Goal: Find specific page/section: Find specific page/section

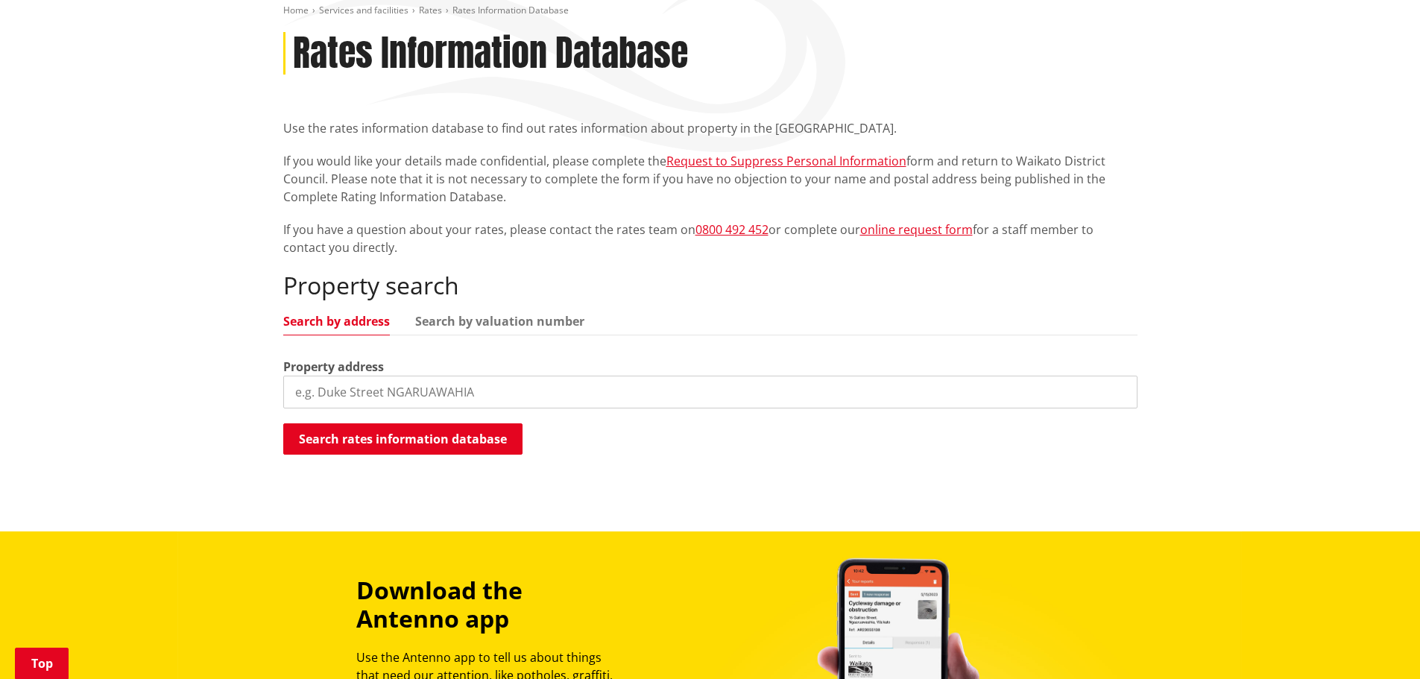
scroll to position [224, 0]
click at [354, 394] on input "search" at bounding box center [710, 392] width 854 height 33
click at [367, 435] on button "Search rates information database" at bounding box center [402, 438] width 239 height 31
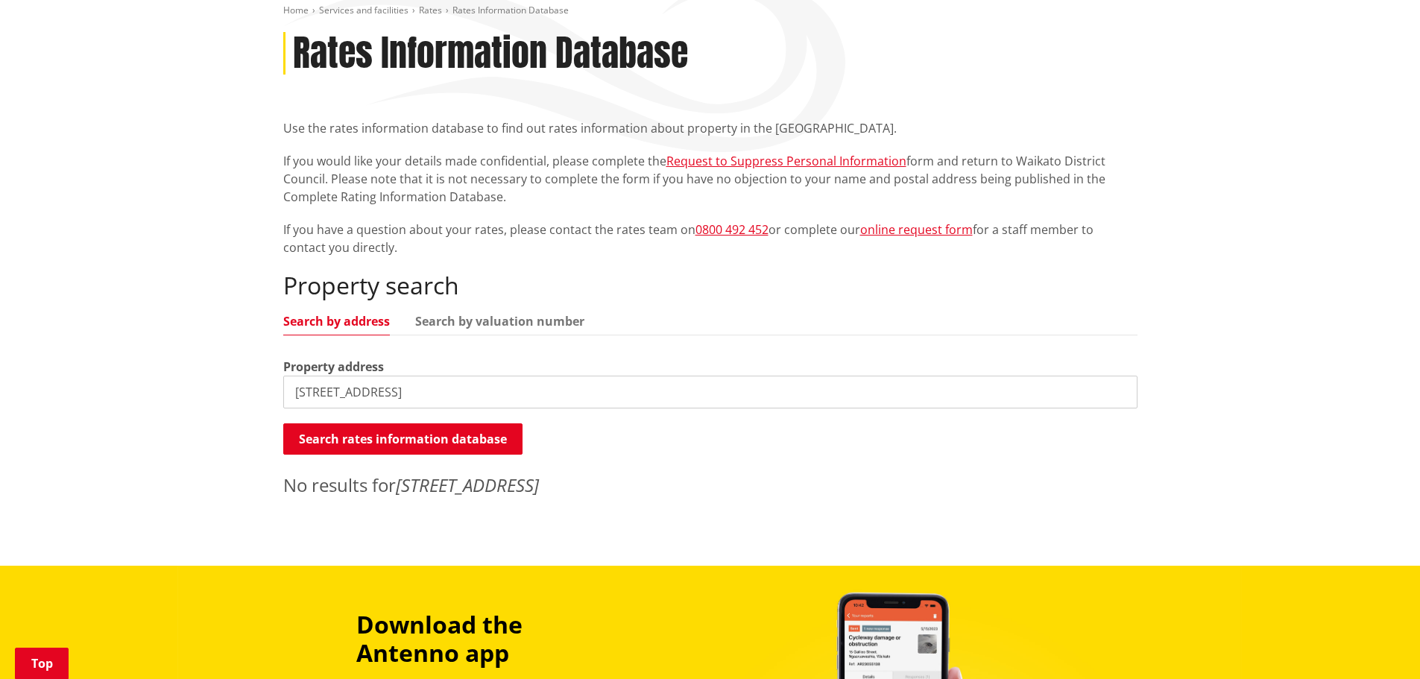
click at [350, 393] on input "259 Tahareapa road" at bounding box center [710, 392] width 854 height 33
click at [359, 391] on input "259 Tahareapa road" at bounding box center [710, 392] width 854 height 33
click at [420, 394] on input "259 Taharepa road" at bounding box center [710, 392] width 854 height 33
click at [413, 435] on button "Search rates information database" at bounding box center [402, 438] width 239 height 31
drag, startPoint x: 315, startPoint y: 389, endPoint x: 257, endPoint y: 377, distance: 58.8
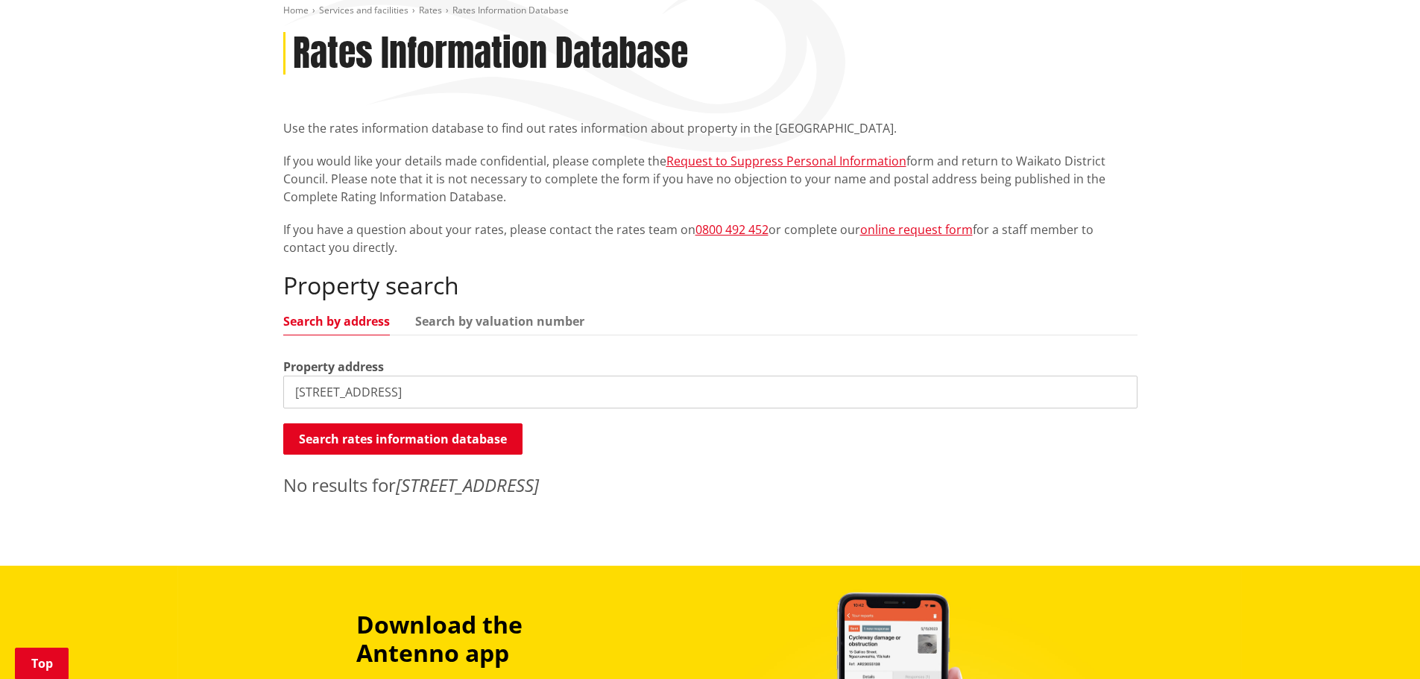
click at [257, 377] on div "Home Services and facilities Rates Rates Information Database Rates Information…" at bounding box center [710, 266] width 1420 height 599
click at [362, 427] on button "Search rates information database" at bounding box center [402, 438] width 239 height 31
drag, startPoint x: 404, startPoint y: 392, endPoint x: 253, endPoint y: 371, distance: 152.0
click at [255, 374] on div "Home Services and facilities Rates Rates Information Database Rates Information…" at bounding box center [710, 266] width 1420 height 599
drag, startPoint x: 282, startPoint y: 385, endPoint x: 271, endPoint y: 377, distance: 13.9
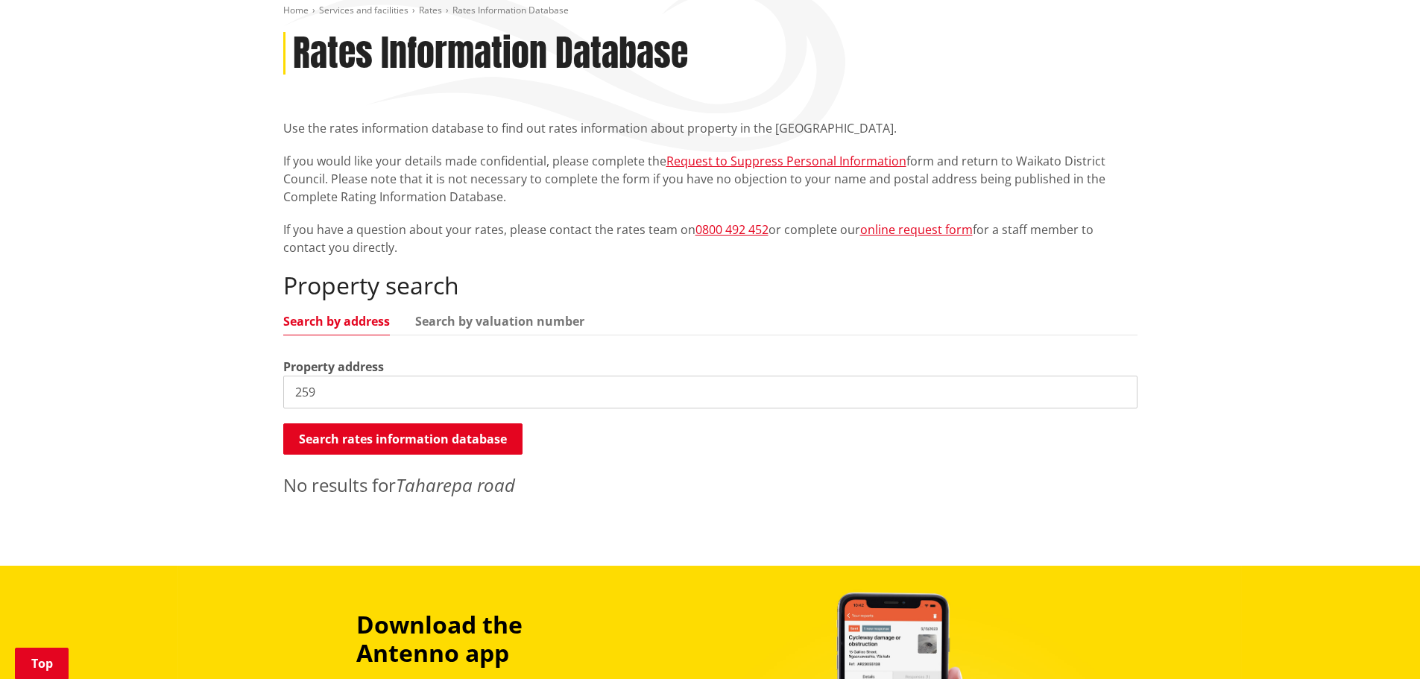
click at [262, 379] on div "Home Services and facilities Rates Rates Information Database Rates Information…" at bounding box center [710, 266] width 1420 height 599
click at [476, 323] on link "Search by valuation number" at bounding box center [499, 321] width 169 height 12
click at [460, 319] on link "Search by valuation number" at bounding box center [499, 321] width 169 height 12
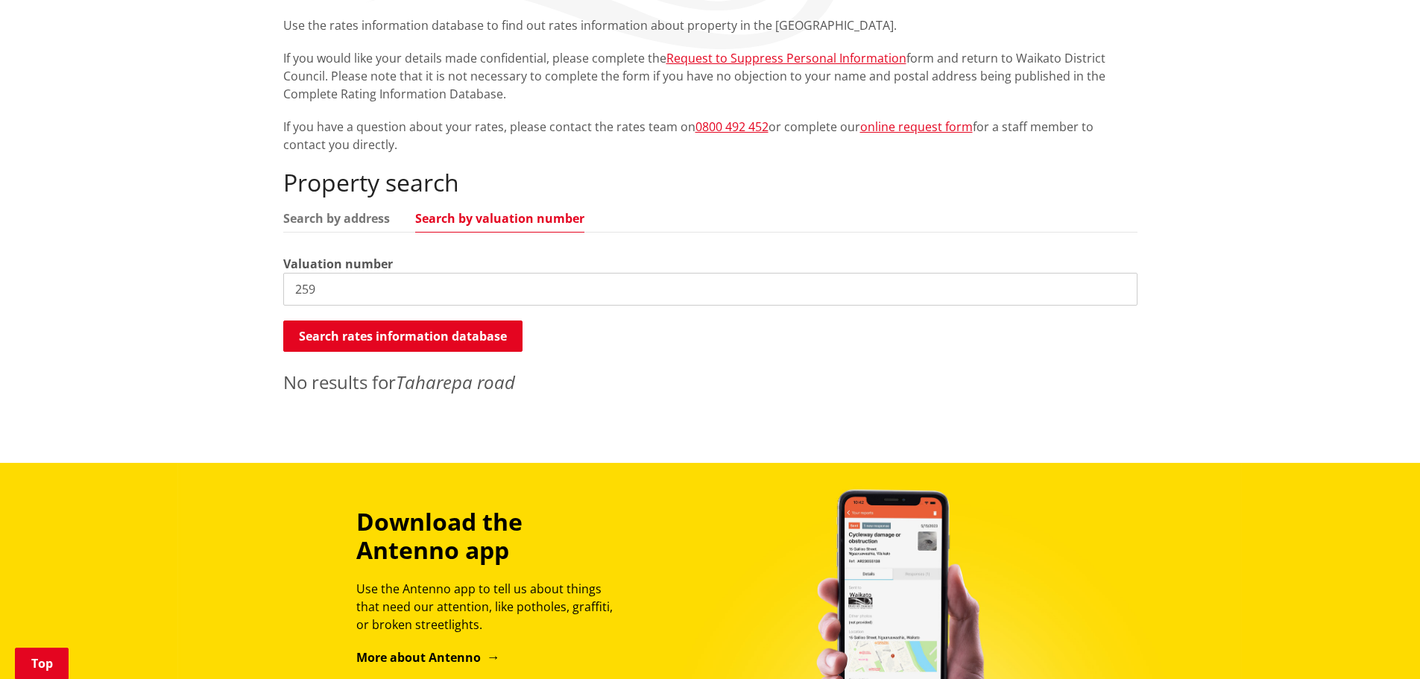
scroll to position [373, 0]
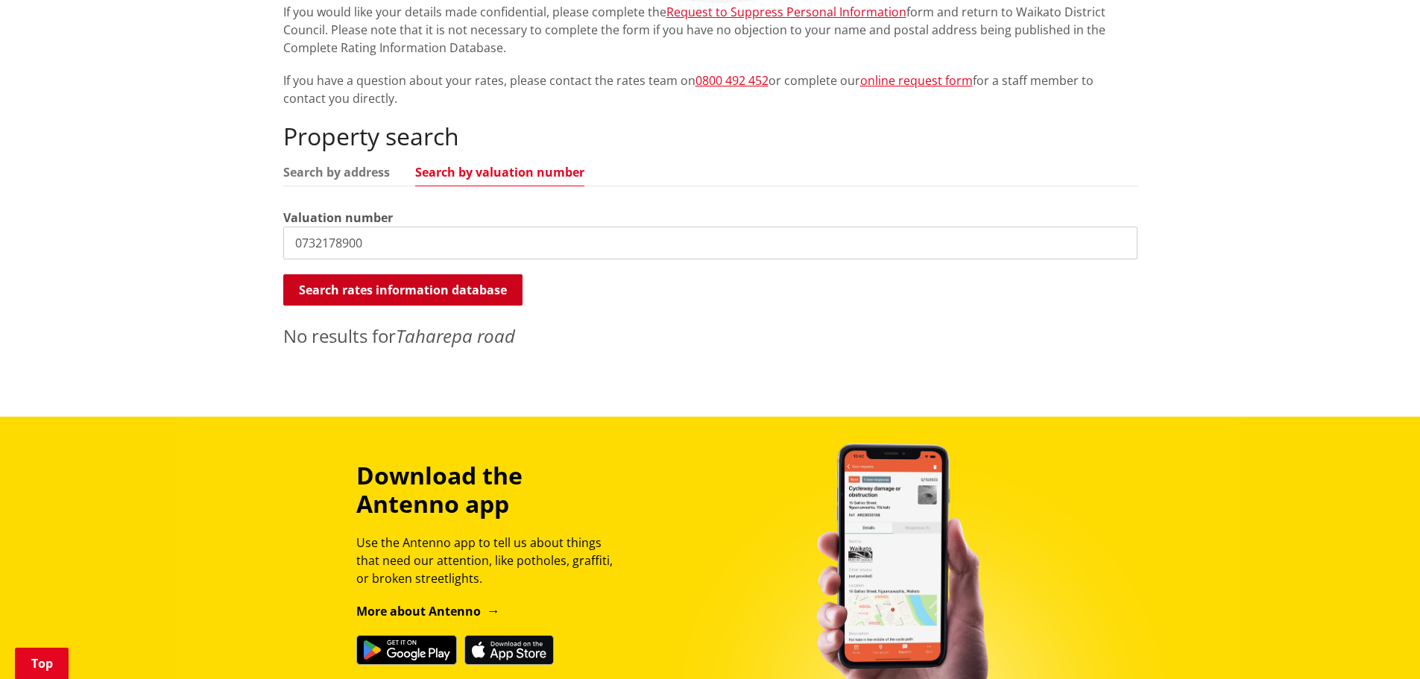
type input "0732178900"
click at [403, 286] on button "Search rates information database" at bounding box center [402, 289] width 239 height 31
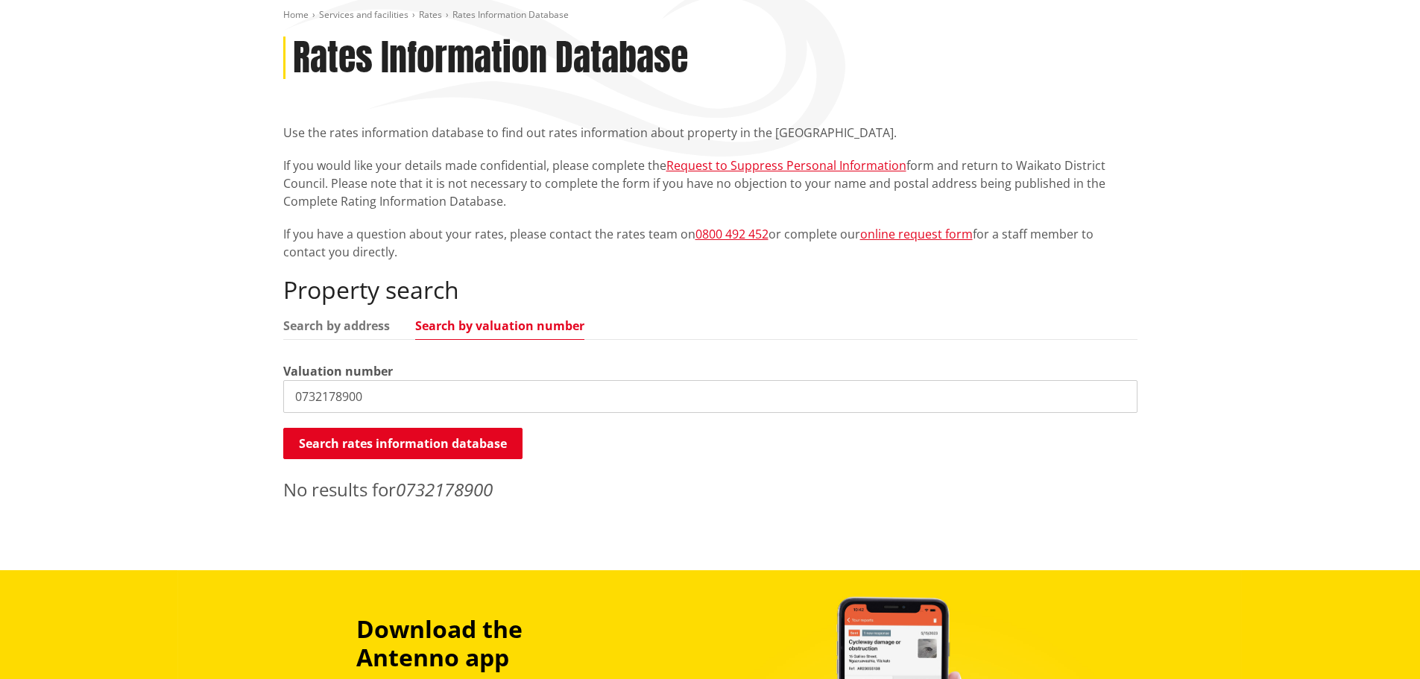
scroll to position [0, 0]
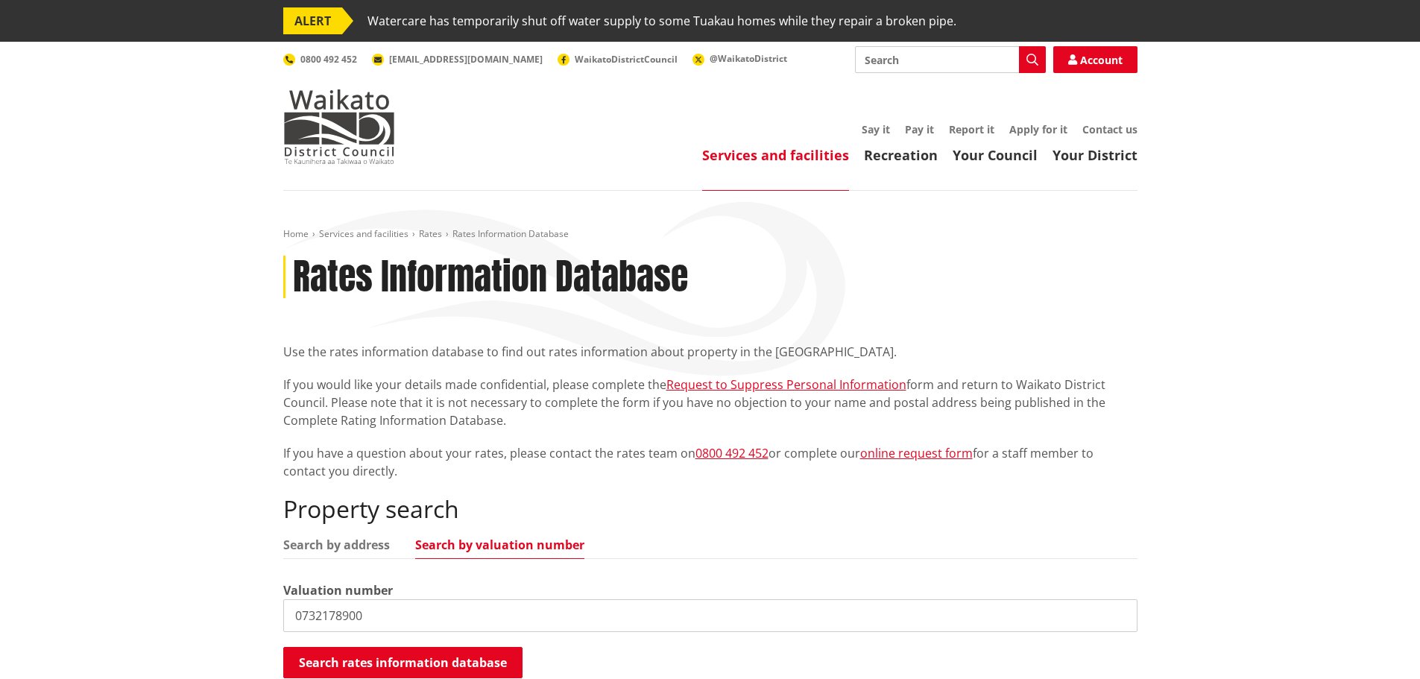
click at [467, 233] on span "Rates Information Database" at bounding box center [511, 233] width 116 height 13
click at [461, 233] on span "Rates Information Database" at bounding box center [511, 233] width 116 height 13
click at [426, 235] on link "Rates" at bounding box center [430, 233] width 23 height 13
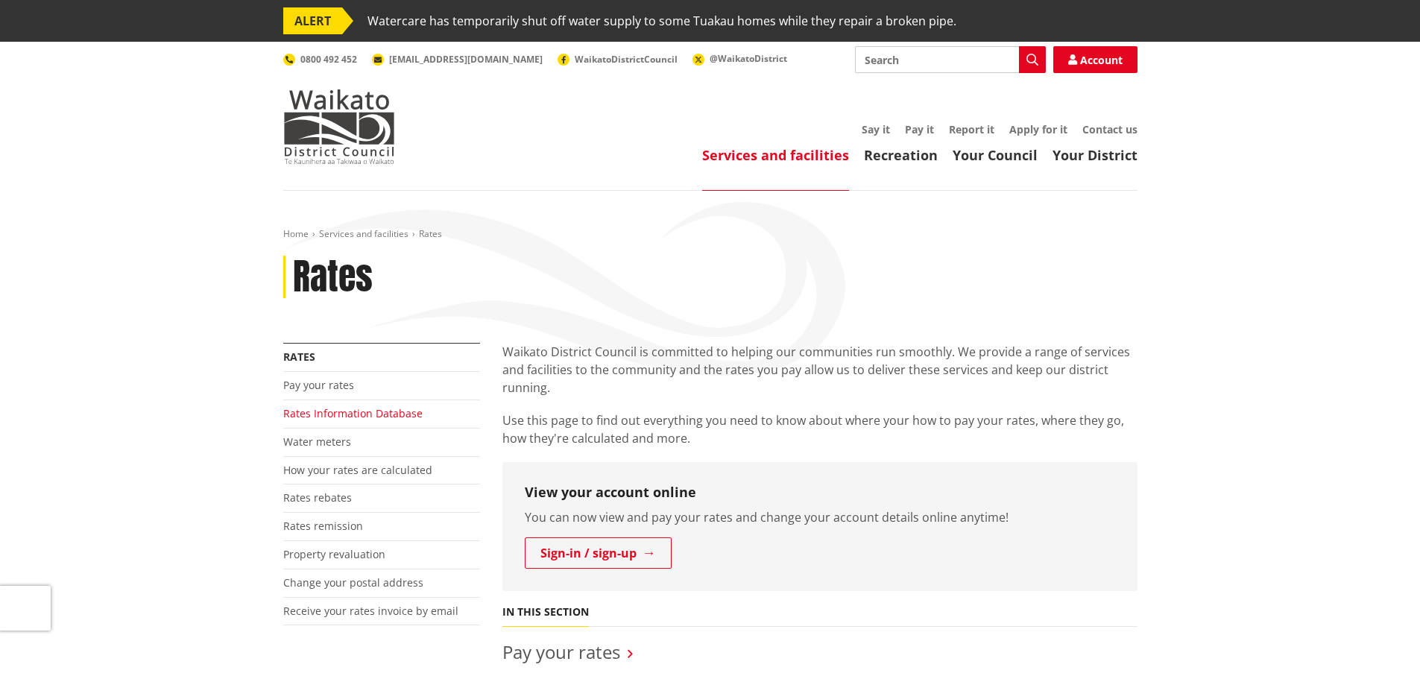
click at [382, 408] on link "Rates Information Database" at bounding box center [352, 413] width 139 height 14
click at [322, 382] on link "Pay your rates" at bounding box center [318, 385] width 71 height 14
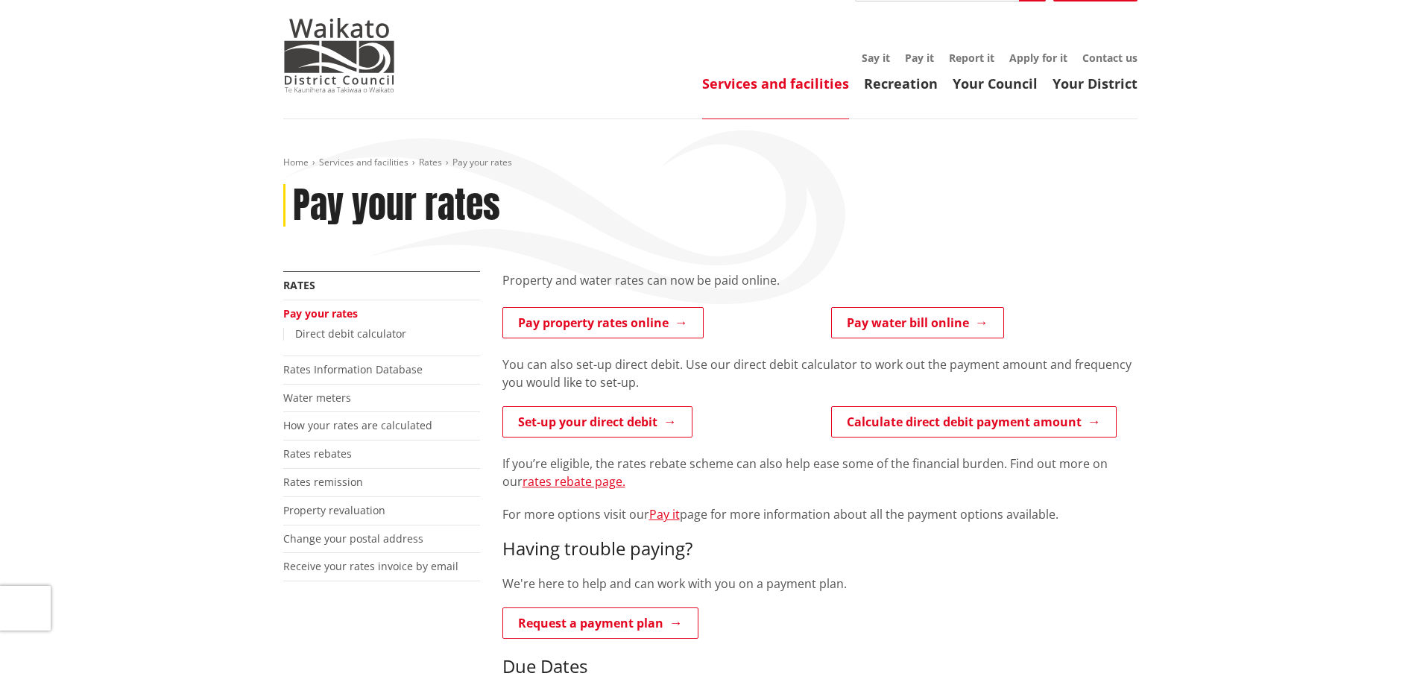
scroll to position [75, 0]
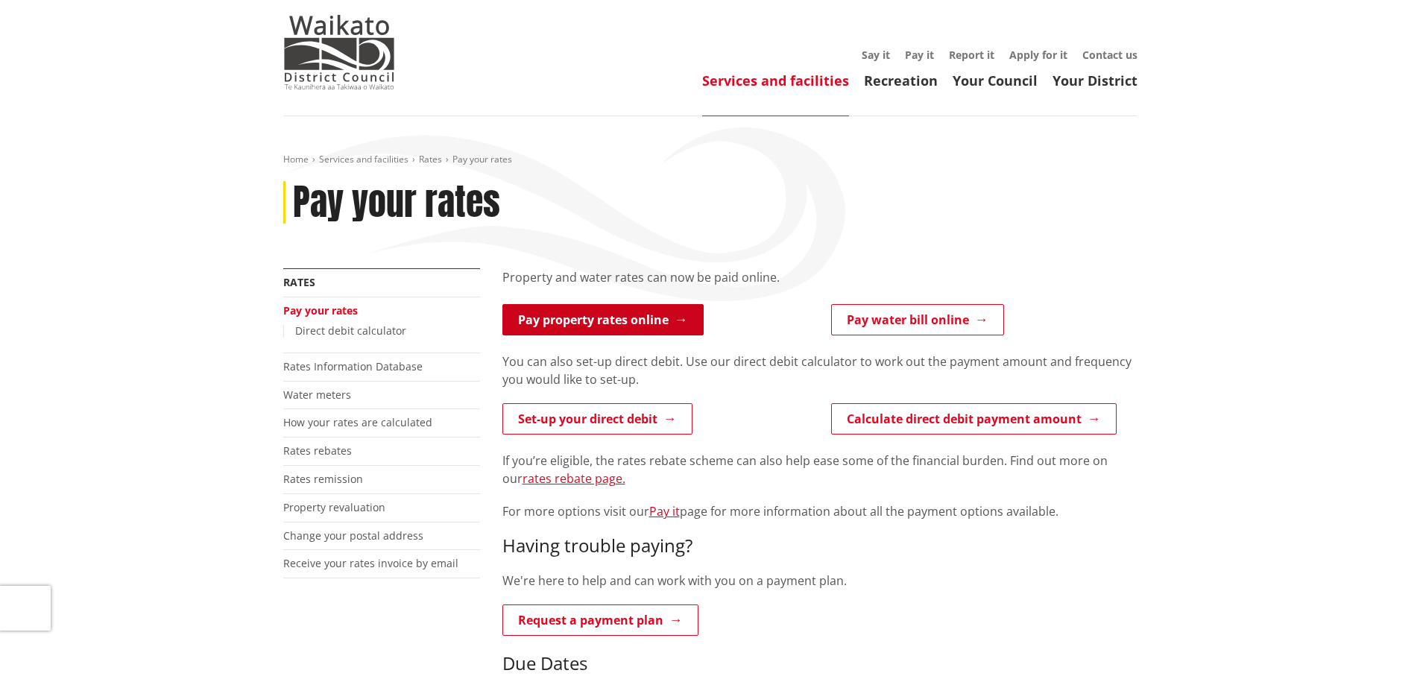
click at [624, 322] on link "Pay property rates online" at bounding box center [603, 319] width 201 height 31
